Goal: Find specific page/section: Find specific page/section

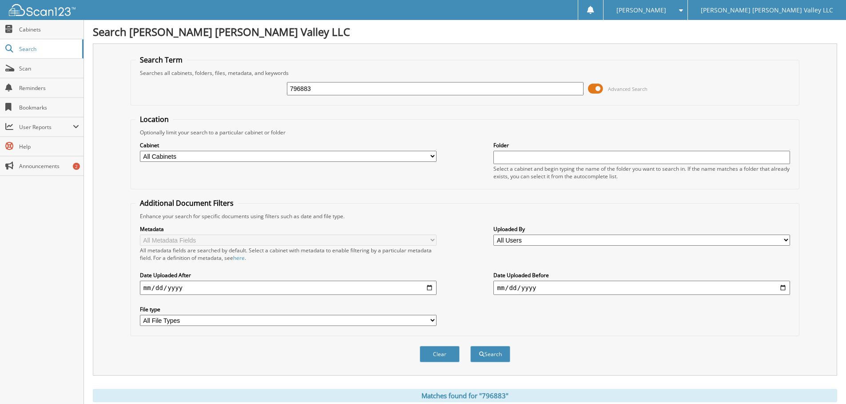
click at [339, 91] on input "796883" at bounding box center [435, 88] width 297 height 13
type input "8090258"
click at [470, 346] on button "Search" at bounding box center [490, 354] width 40 height 16
click at [319, 89] on input "8090258" at bounding box center [435, 88] width 297 height 13
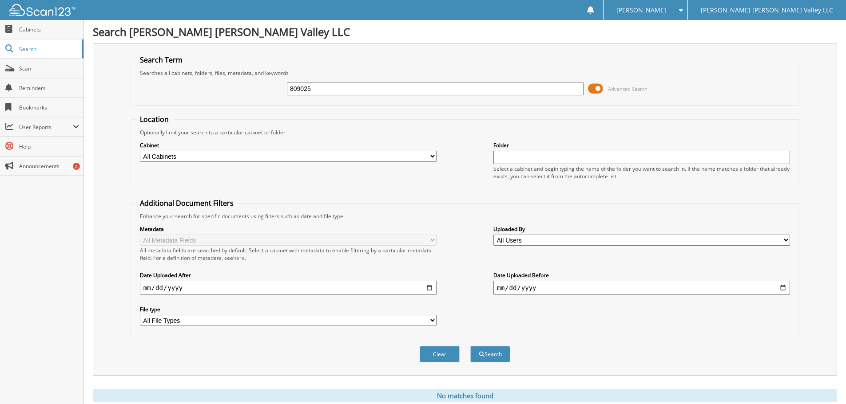
type input "809025"
click at [470, 346] on button "Search" at bounding box center [490, 354] width 40 height 16
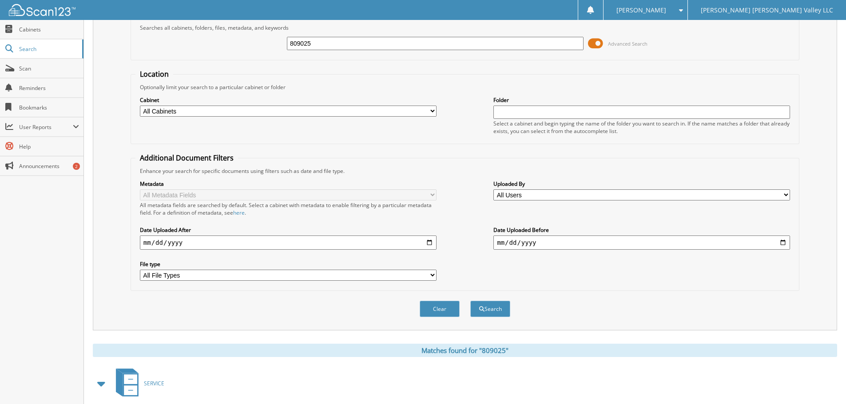
scroll to position [127, 0]
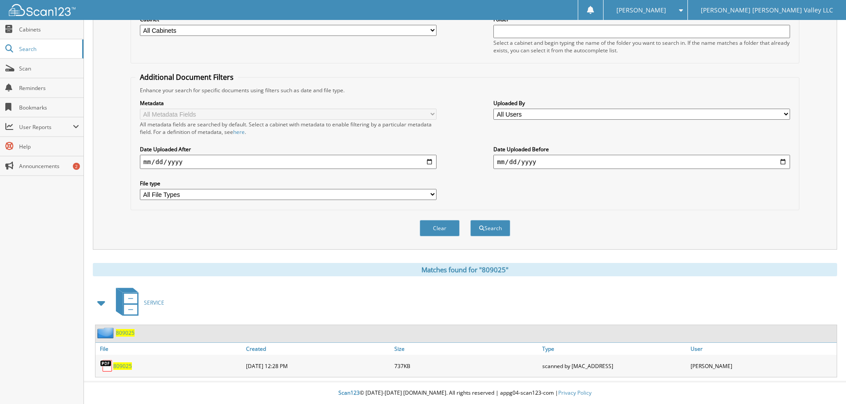
click at [118, 368] on span "809025" at bounding box center [122, 367] width 19 height 8
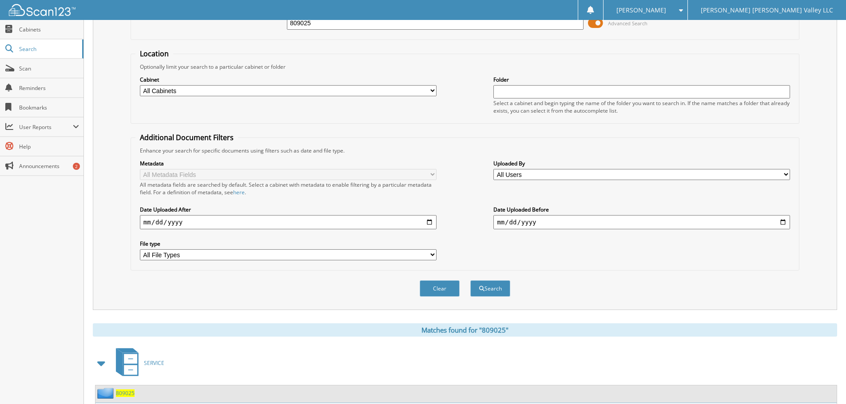
scroll to position [0, 0]
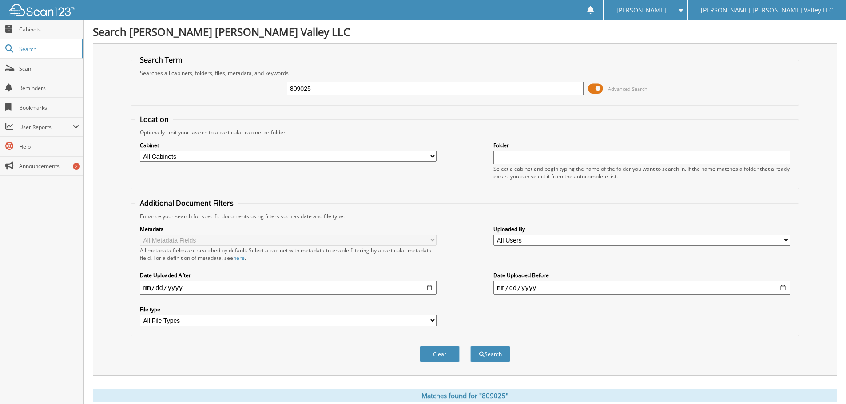
click at [298, 87] on input "809025" at bounding box center [435, 88] width 297 height 13
type input "805232"
click at [470, 346] on button "Search" at bounding box center [490, 354] width 40 height 16
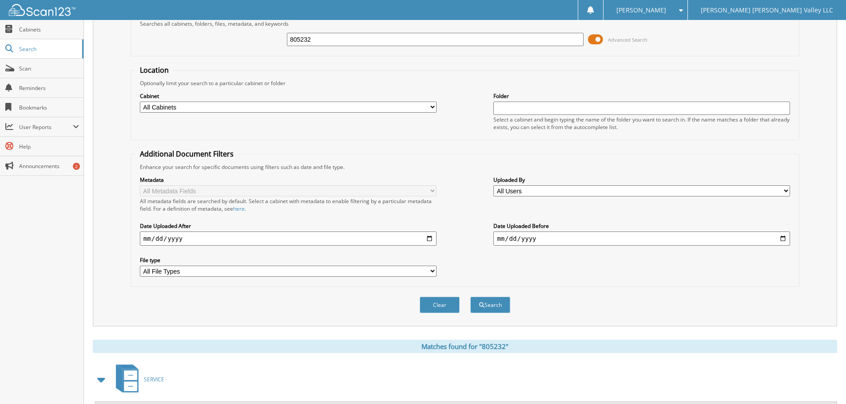
scroll to position [127, 0]
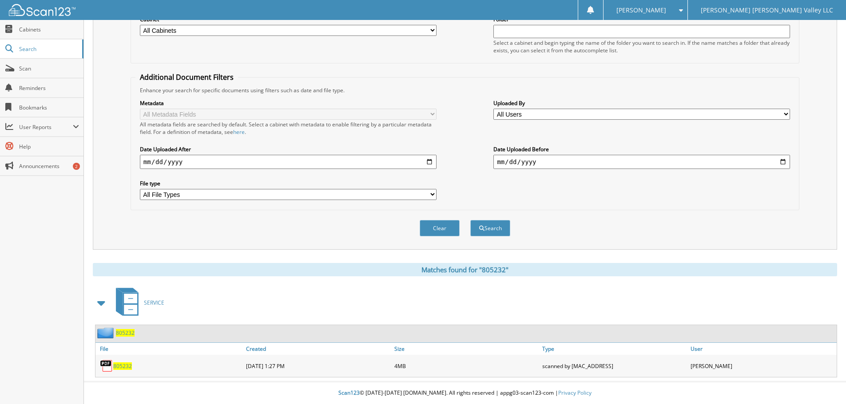
click at [124, 365] on span "805232" at bounding box center [122, 367] width 19 height 8
